Goal: Task Accomplishment & Management: Use online tool/utility

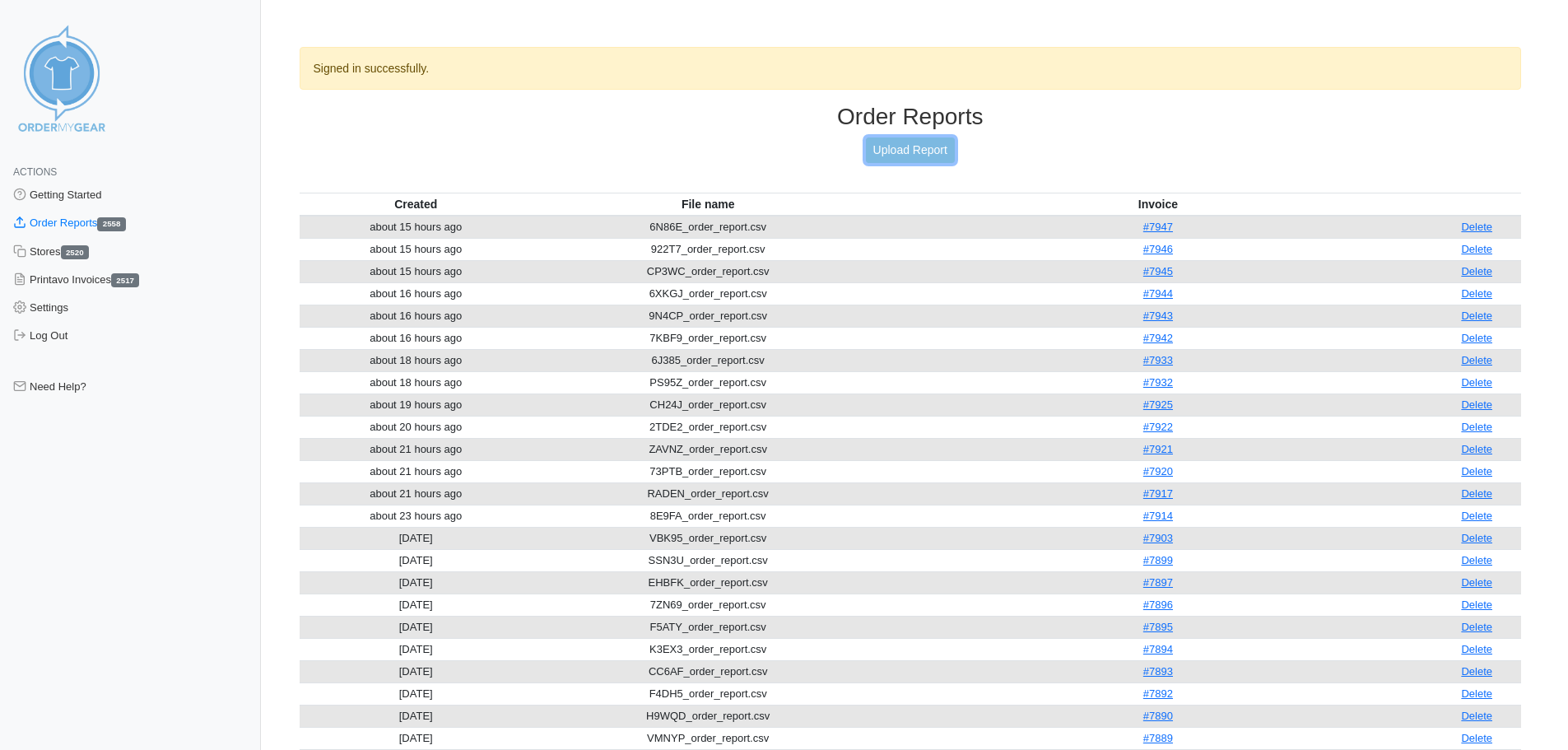
click at [926, 155] on link "Upload Report" at bounding box center [911, 151] width 89 height 25
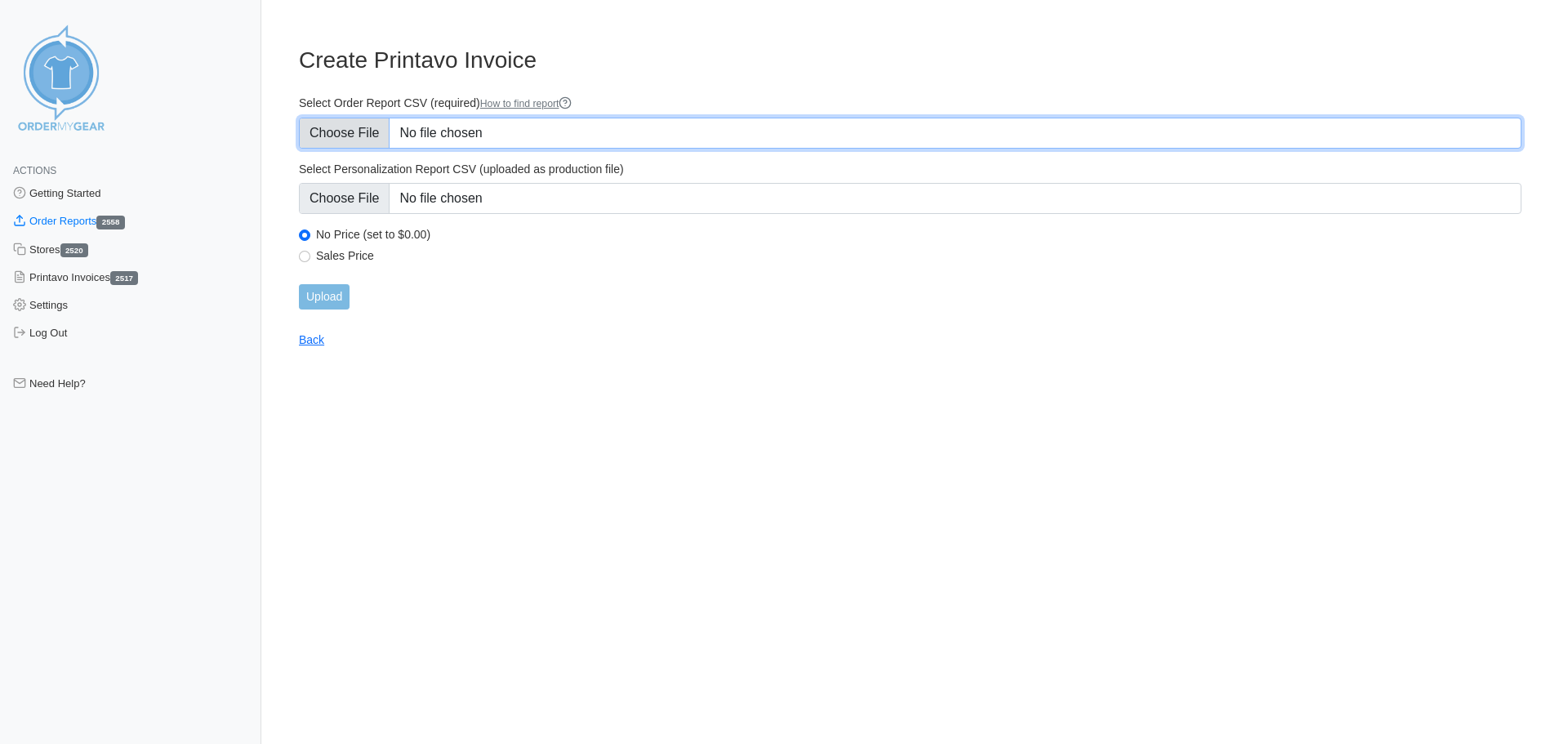
click at [338, 141] on input "Select Order Report CSV (required) How to find report" at bounding box center [910, 133] width 1222 height 31
type input "C:\fakepath\E5YYE_order_report.csv"
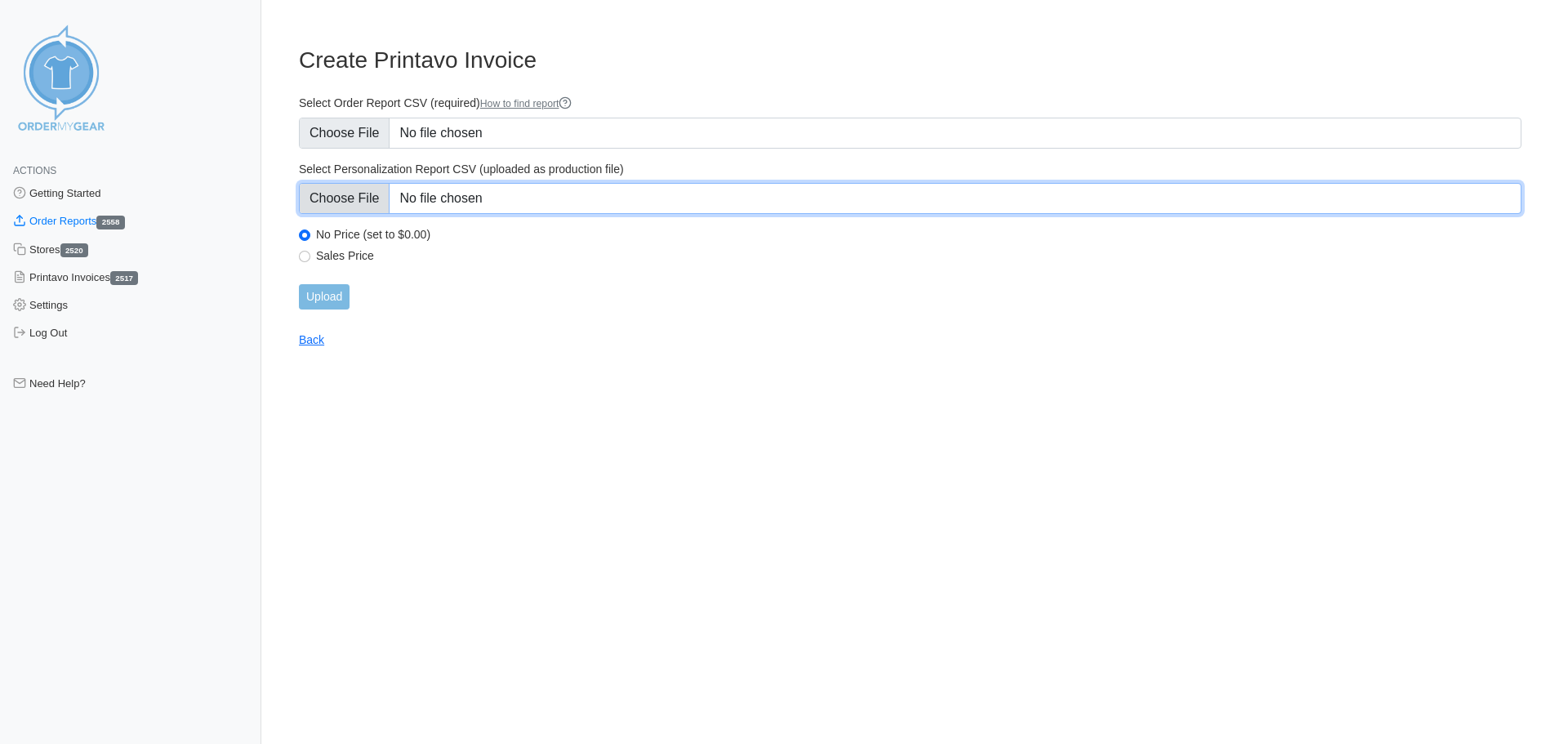
click at [370, 203] on input "Select Personalization Report CSV (uploaded as production file)" at bounding box center [910, 198] width 1222 height 31
type input "C:\fakepath\E5YYE_personalization_report.csv"
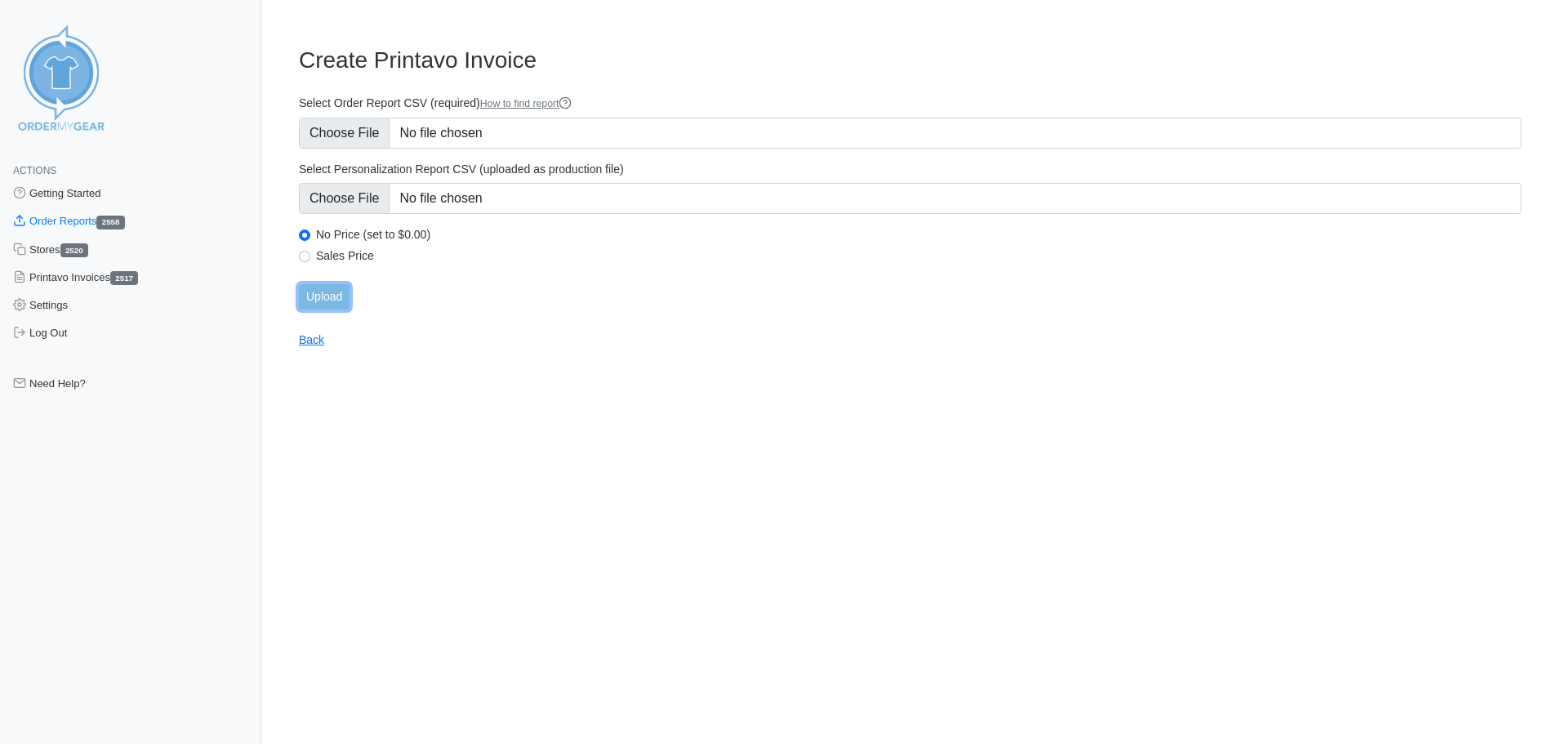
click at [320, 296] on input "Upload" at bounding box center [324, 297] width 50 height 25
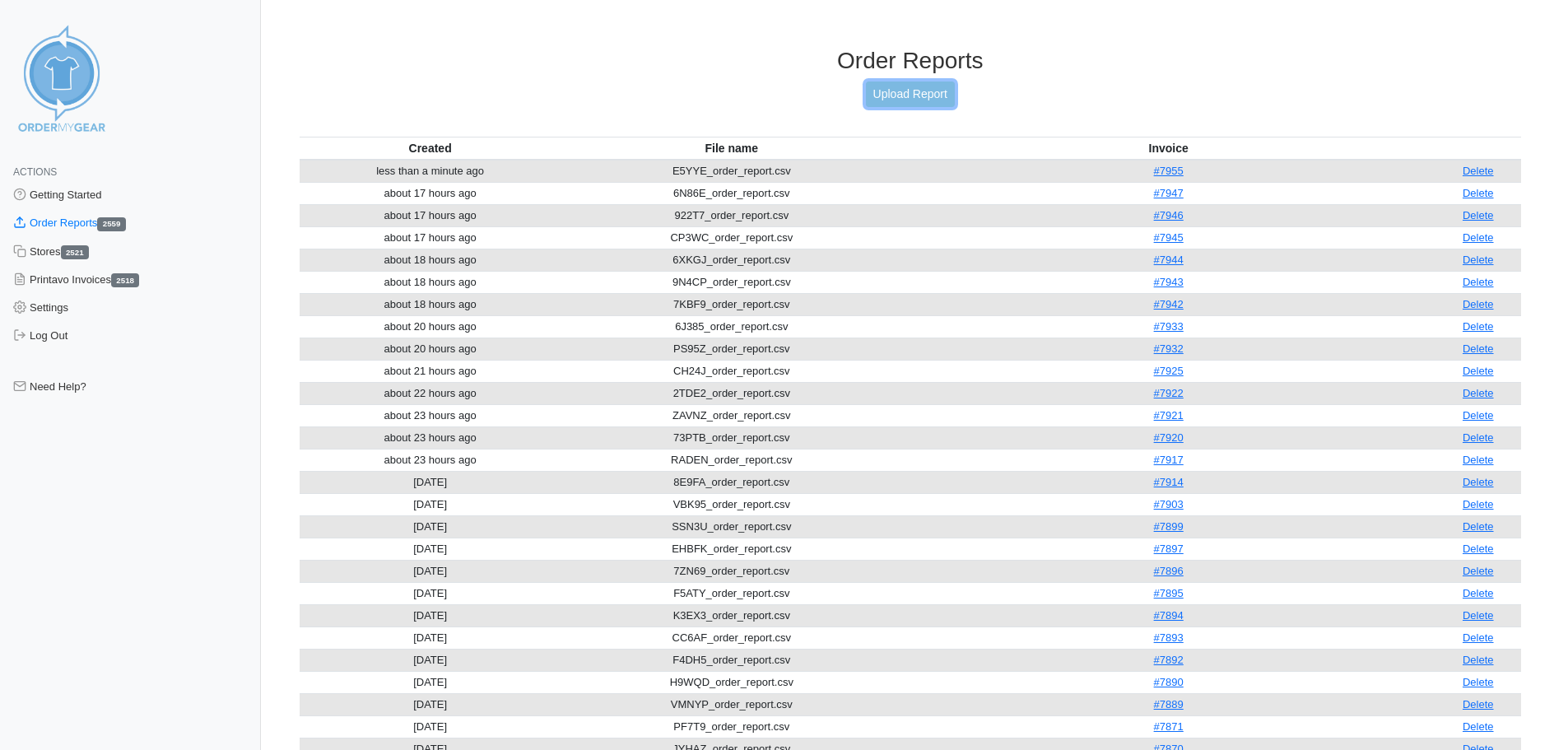
click at [898, 87] on link "Upload Report" at bounding box center [911, 94] width 89 height 25
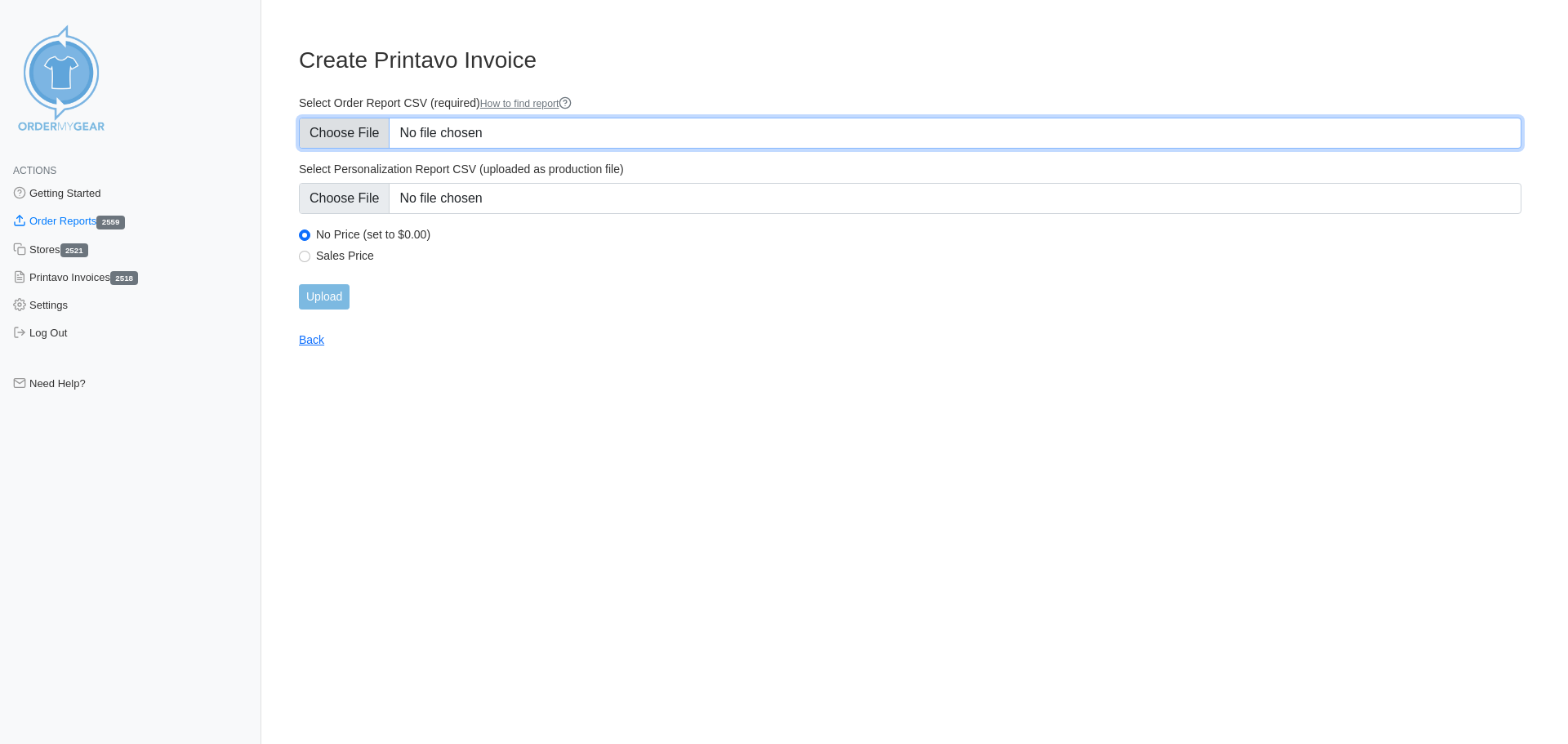
click at [360, 130] on input "Select Order Report CSV (required) How to find report" at bounding box center [910, 133] width 1222 height 31
type input "C:\fakepath\ETSUX_order_report.csv"
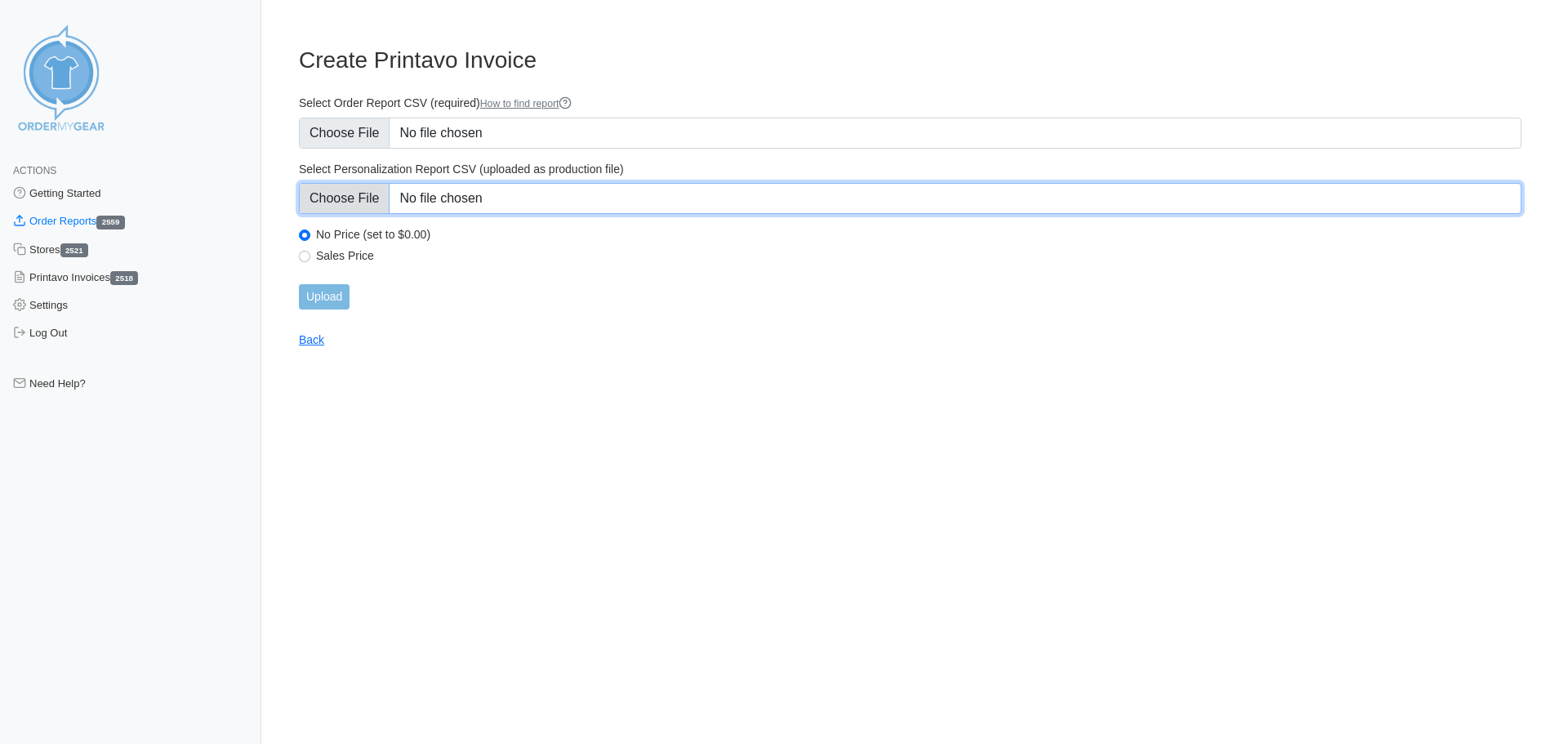
click at [351, 202] on input "Select Personalization Report CSV (uploaded as production file)" at bounding box center [910, 198] width 1222 height 31
type input "C:\fakepath\ETSUX_personalization_report.csv"
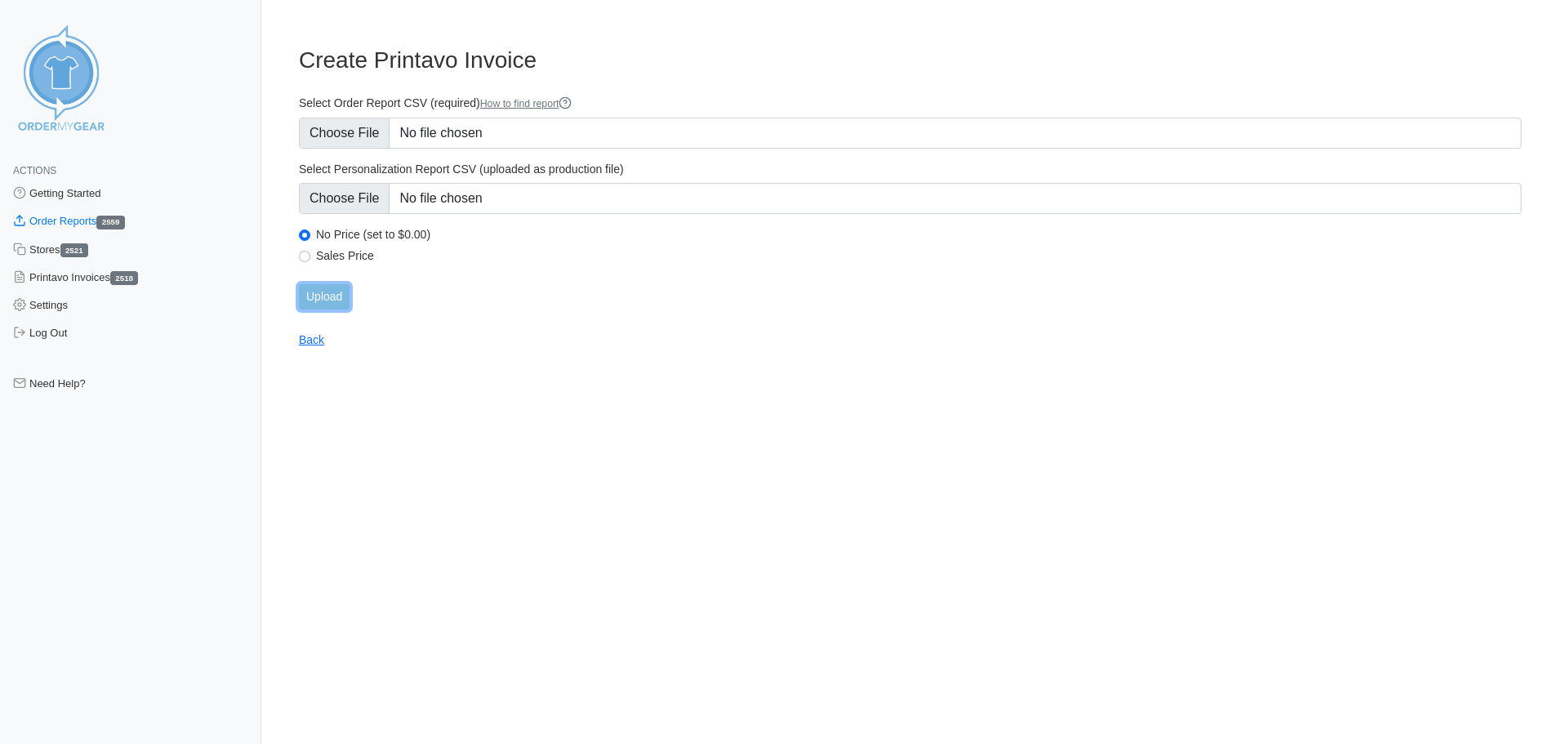
click at [320, 301] on input "Upload" at bounding box center [324, 297] width 50 height 25
